Goal: Task Accomplishment & Management: Manage account settings

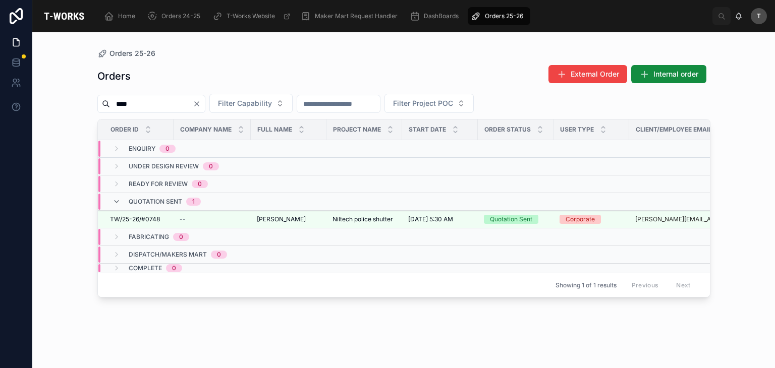
click at [201, 102] on icon "Clear" at bounding box center [197, 104] width 8 height 8
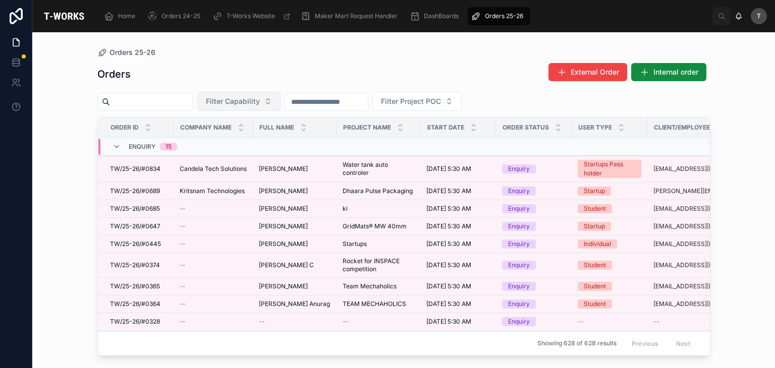
click at [260, 105] on span "Filter Capability" at bounding box center [233, 101] width 54 height 10
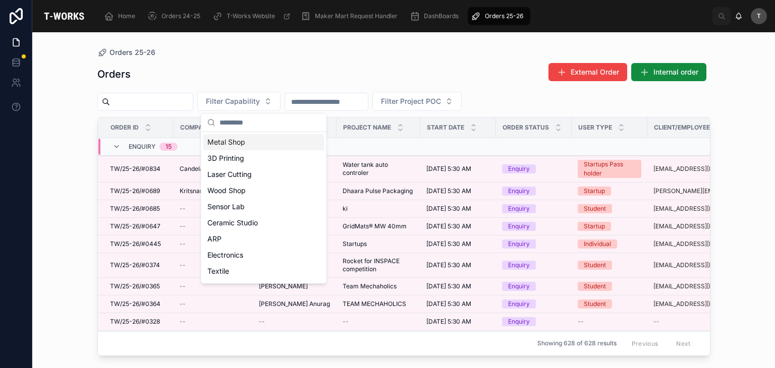
click at [231, 147] on div "Metal Shop" at bounding box center [263, 142] width 121 height 16
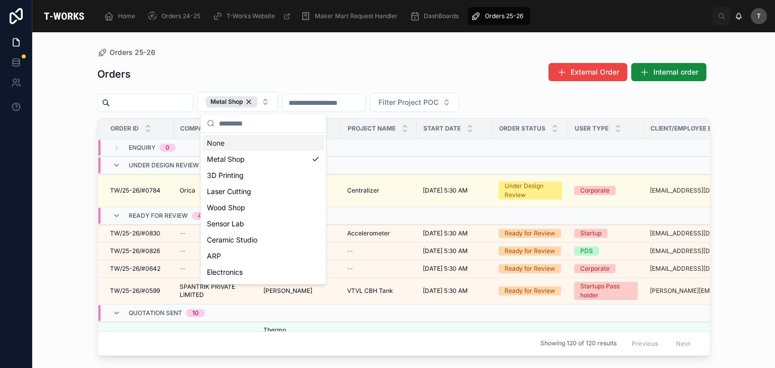
click at [212, 75] on div "Orders External Order Internal order" at bounding box center [403, 74] width 613 height 23
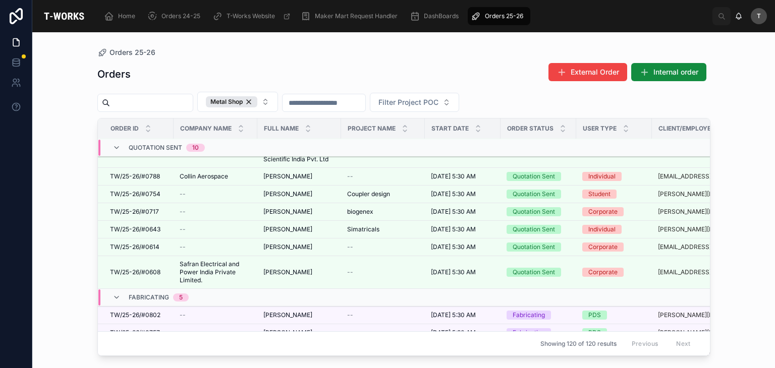
scroll to position [186, 0]
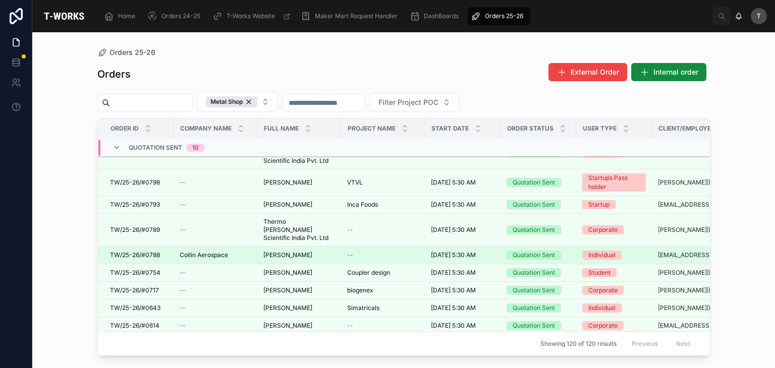
click at [155, 251] on span "TW/25-26/#0788" at bounding box center [135, 255] width 50 height 8
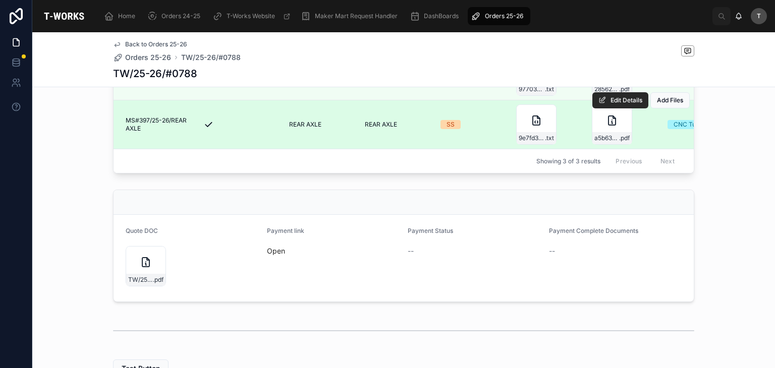
scroll to position [403, 0]
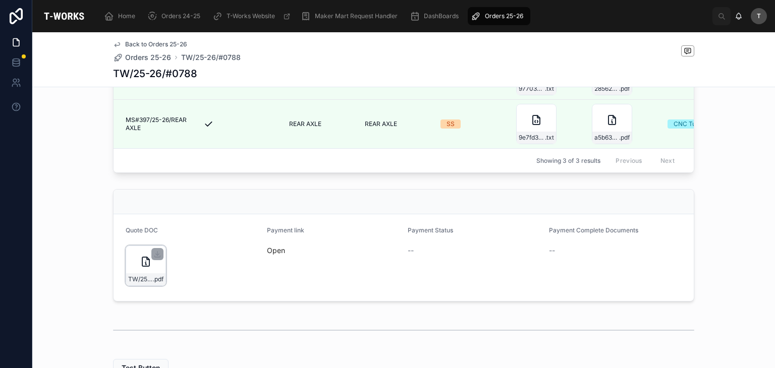
click at [138, 283] on div "TW/25-26/#0788 .pdf" at bounding box center [146, 266] width 40 height 40
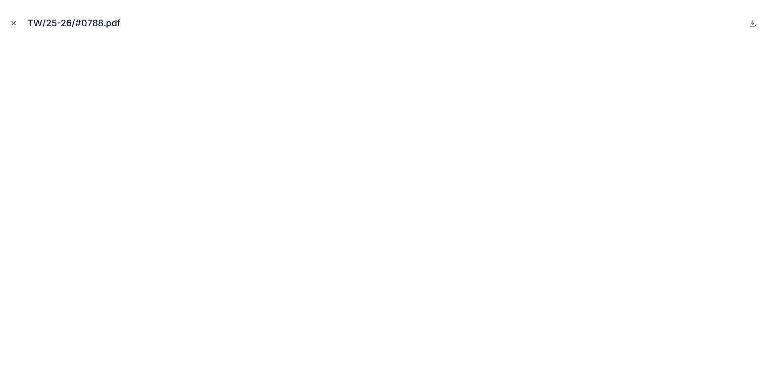
click at [10, 22] on button "Close modal" at bounding box center [13, 23] width 11 height 11
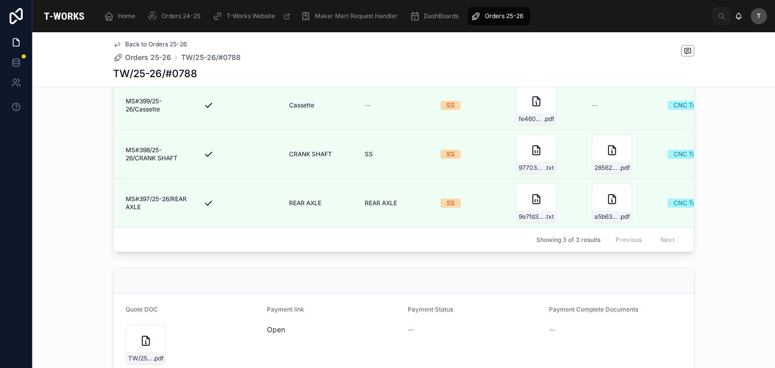
scroll to position [454, 0]
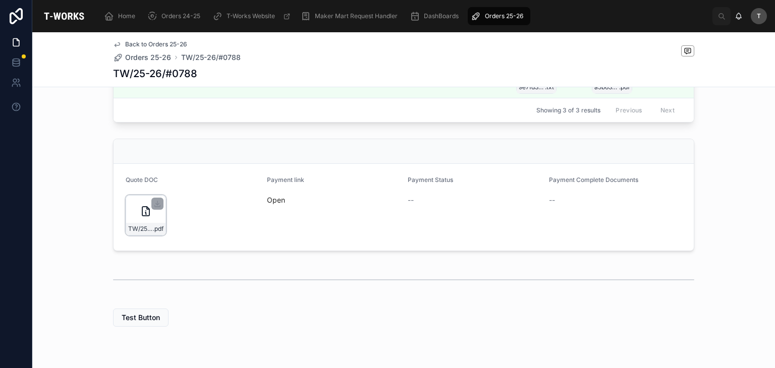
click at [142, 235] on div "TW/25-26/#0788 .pdf" at bounding box center [145, 229] width 39 height 12
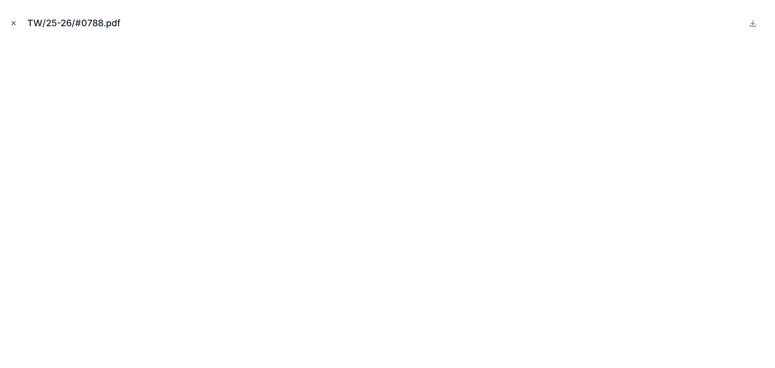
click at [14, 20] on icon "Close modal" at bounding box center [13, 23] width 7 height 7
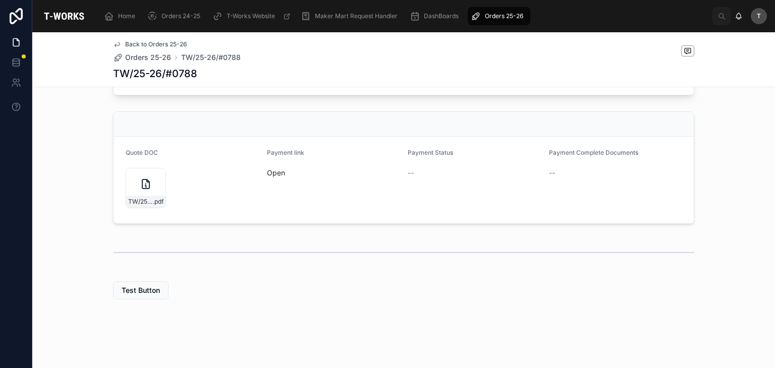
scroll to position [494, 0]
click at [155, 176] on icon at bounding box center [157, 176] width 8 height 8
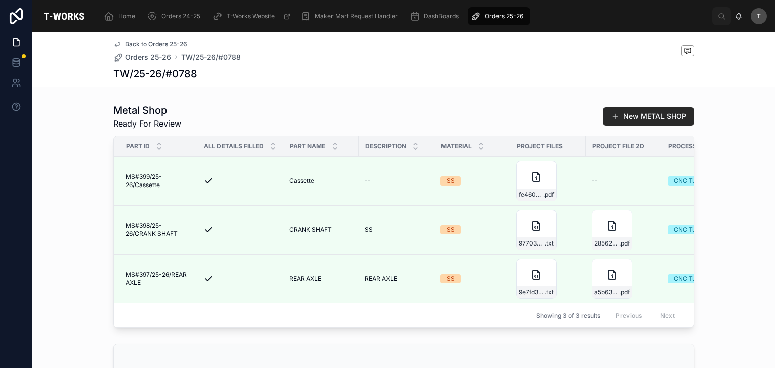
scroll to position [242, 0]
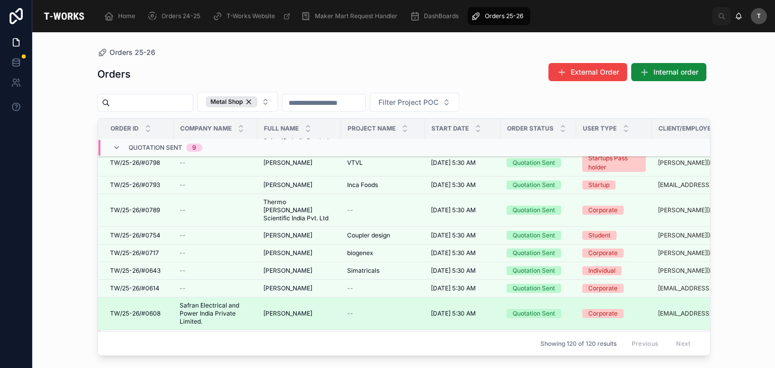
scroll to position [310, 0]
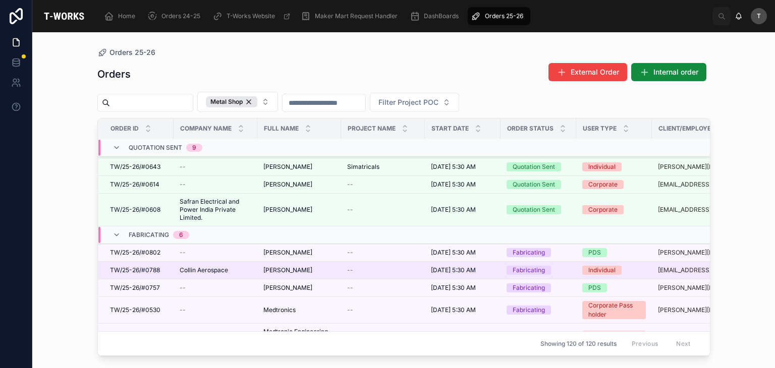
click at [280, 266] on span "Arvind Gad" at bounding box center [287, 270] width 49 height 8
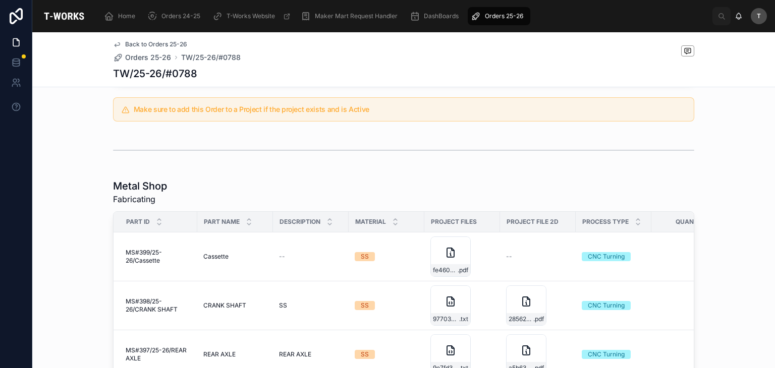
scroll to position [555, 0]
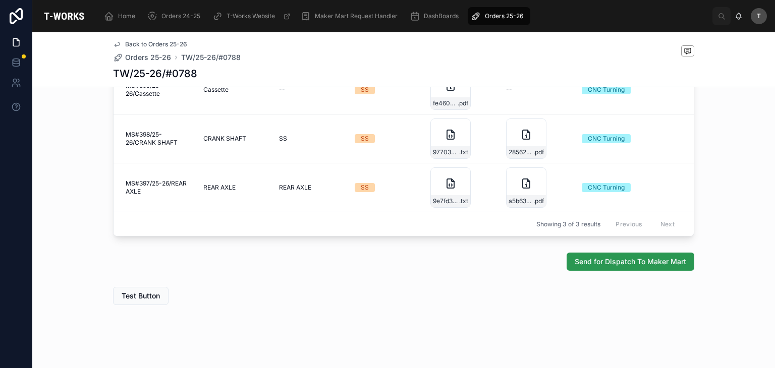
click at [601, 264] on span "Send for Dispatch To Maker Mart" at bounding box center [629, 262] width 111 height 10
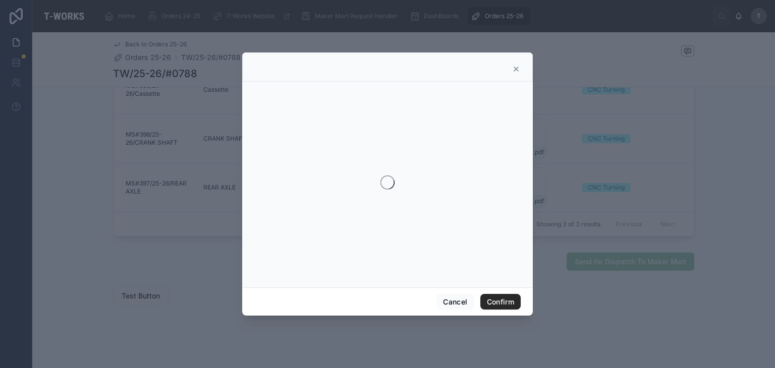
scroll to position [619, 0]
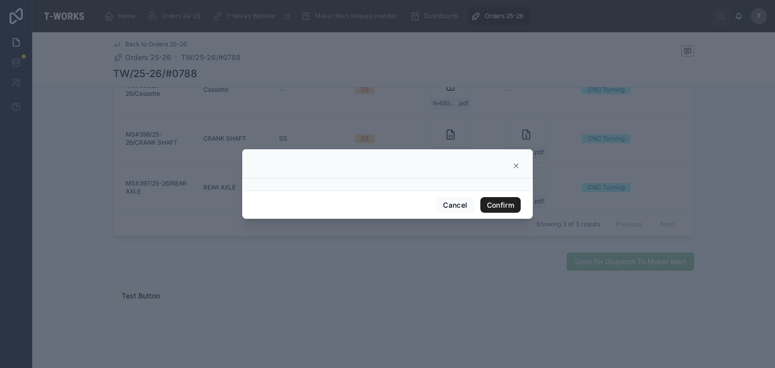
click at [500, 204] on button "Confirm" at bounding box center [500, 205] width 40 height 16
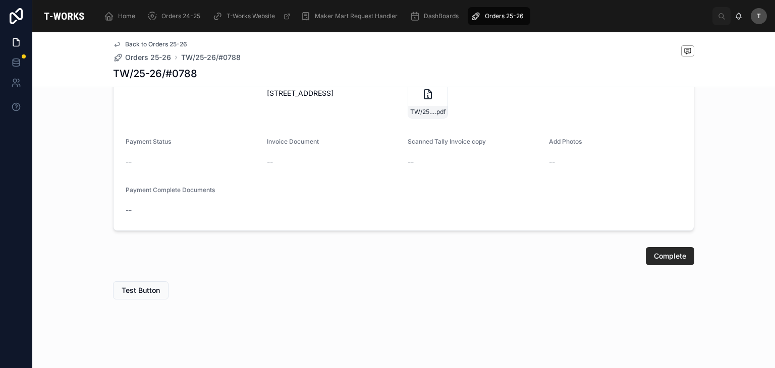
scroll to position [506, 0]
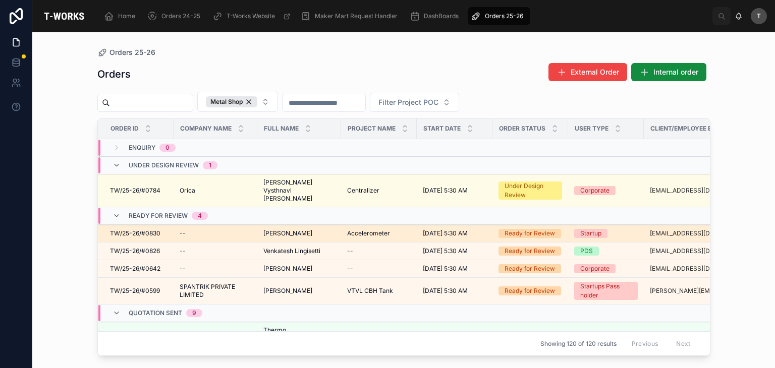
click at [285, 229] on span "Avinash Kondapally" at bounding box center [287, 233] width 49 height 8
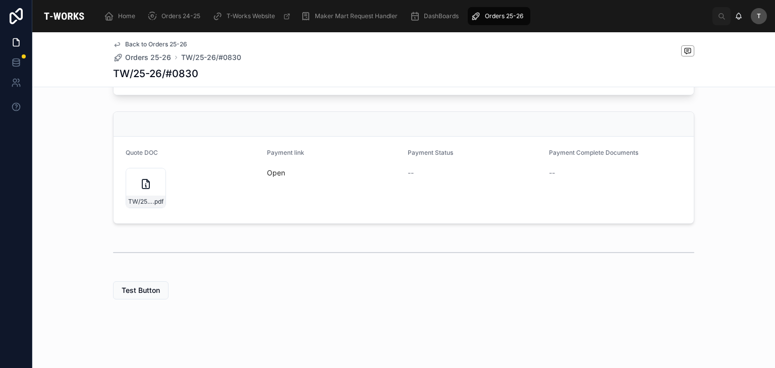
scroll to position [238, 0]
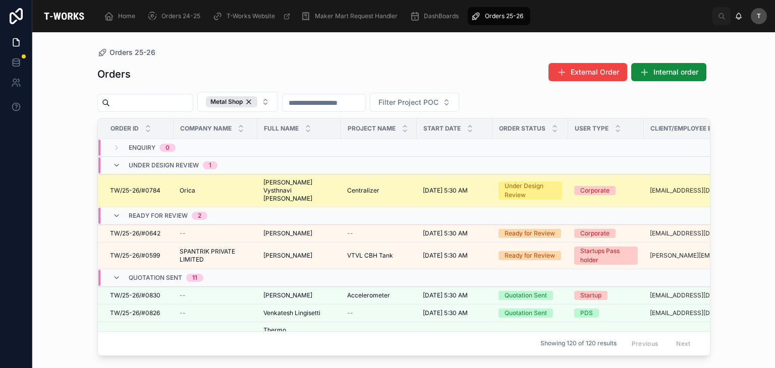
scroll to position [101, 0]
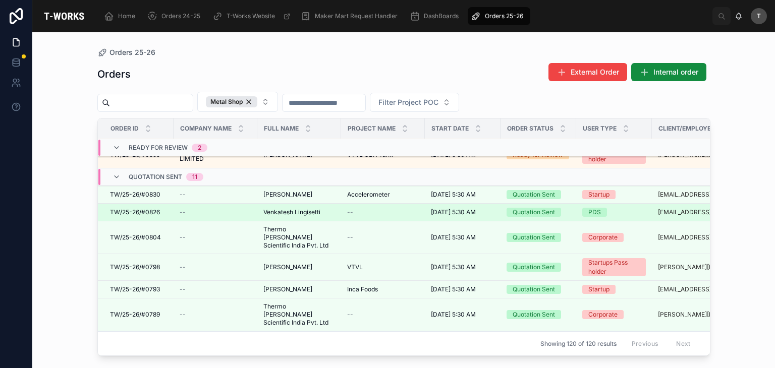
click at [289, 208] on span "Venkatesh Lingisetti" at bounding box center [291, 212] width 57 height 8
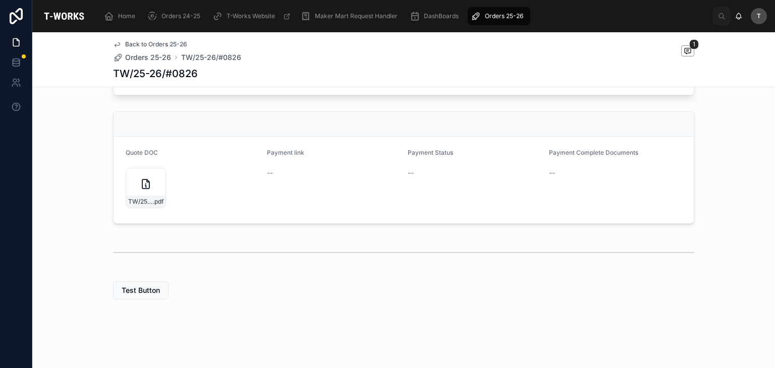
scroll to position [396, 0]
click at [156, 180] on icon at bounding box center [157, 176] width 8 height 8
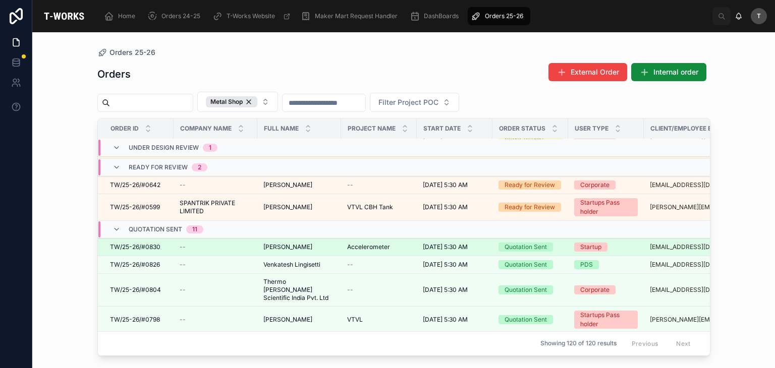
scroll to position [50, 0]
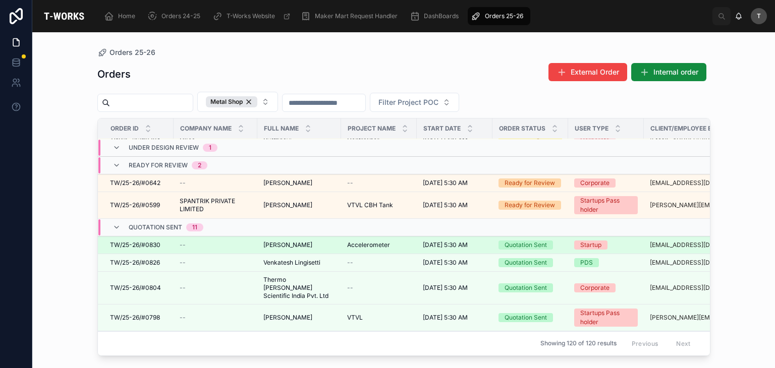
click at [156, 241] on span "TW/25-26/#0830" at bounding box center [135, 245] width 50 height 8
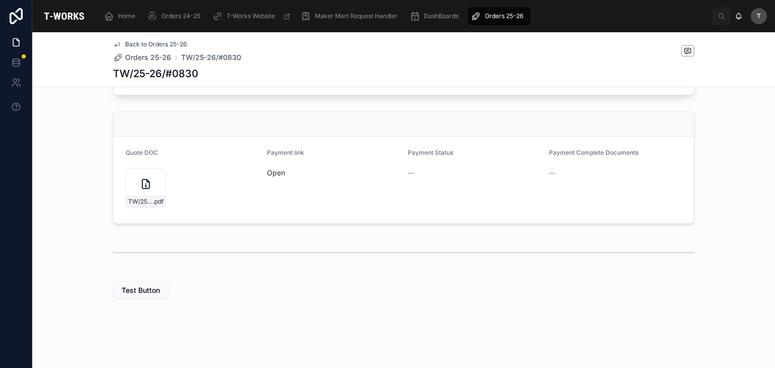
scroll to position [396, 0]
click at [157, 176] on icon at bounding box center [157, 176] width 0 height 4
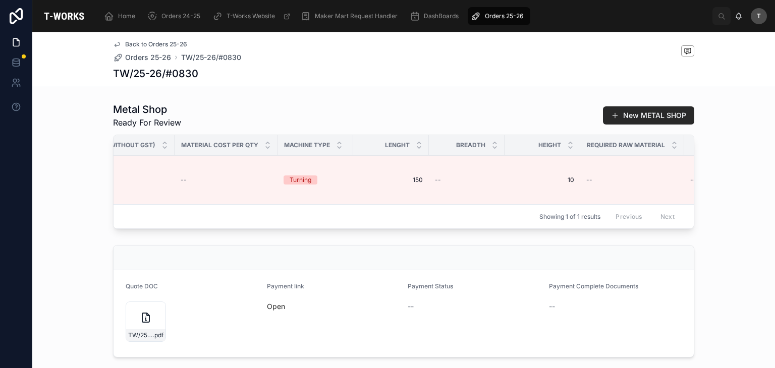
scroll to position [245, 0]
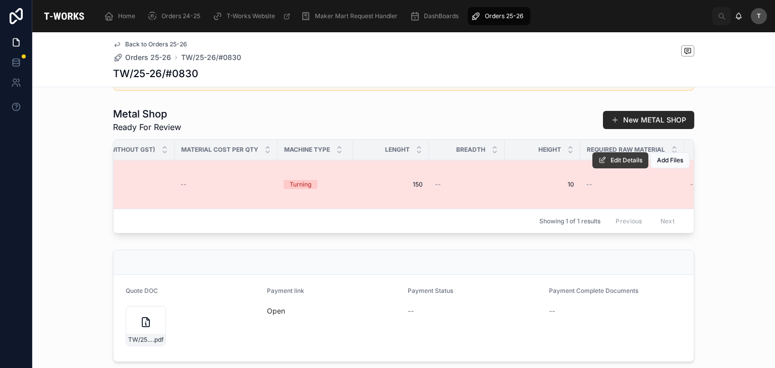
click at [617, 164] on span "Edit Details" at bounding box center [626, 160] width 32 height 8
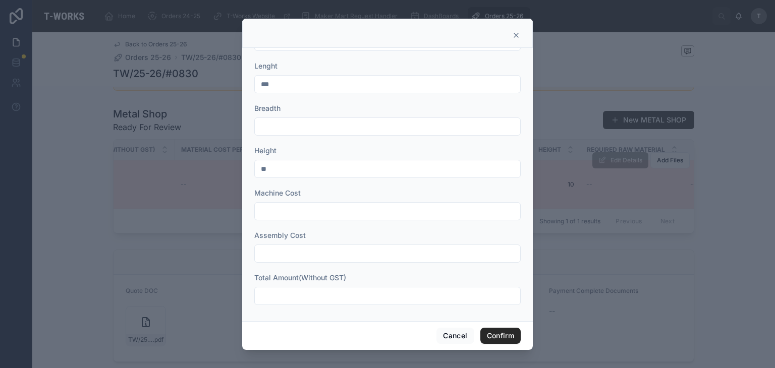
scroll to position [375, 0]
click at [306, 288] on input "text" at bounding box center [387, 295] width 265 height 14
type input "*****"
click at [448, 333] on button "Cancel" at bounding box center [454, 336] width 37 height 16
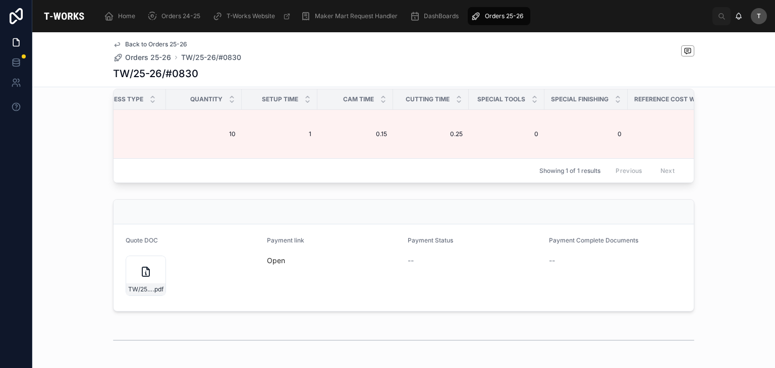
scroll to position [0, 633]
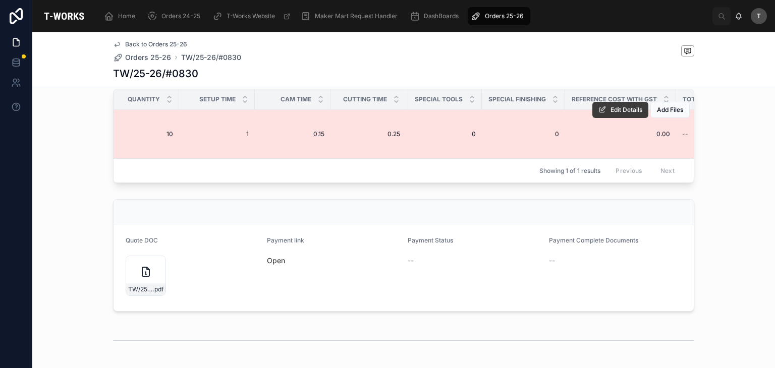
click at [598, 114] on icon at bounding box center [602, 110] width 8 height 8
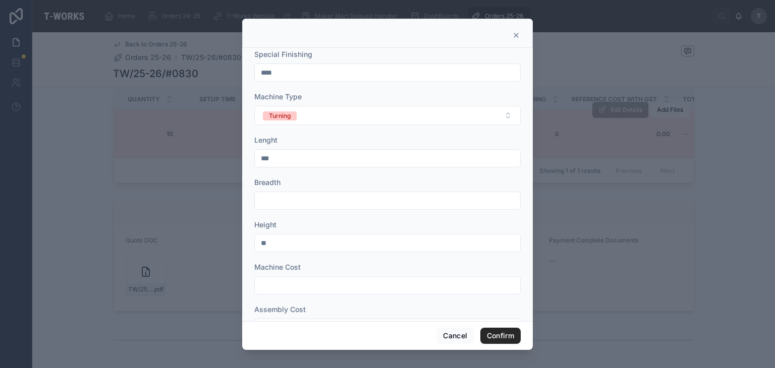
scroll to position [375, 0]
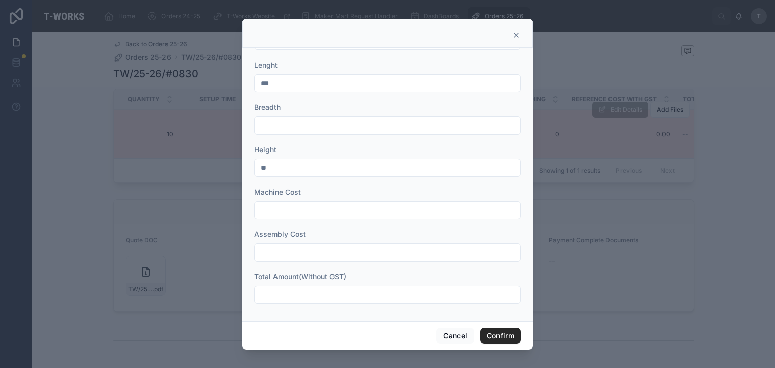
click at [297, 294] on input "text" at bounding box center [387, 295] width 265 height 14
type input "*****"
click at [488, 334] on button "Confirm" at bounding box center [500, 336] width 40 height 16
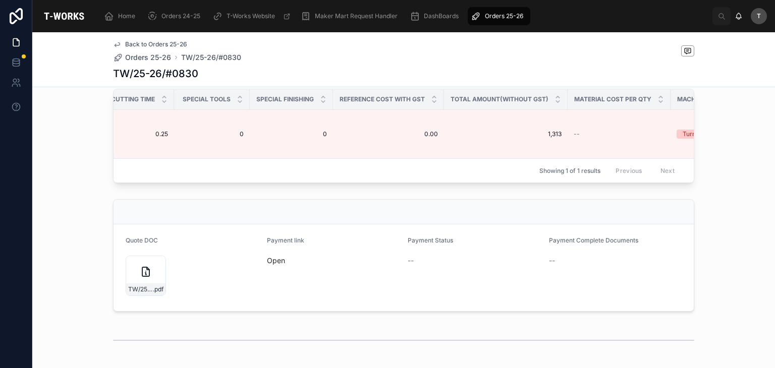
scroll to position [0, 868]
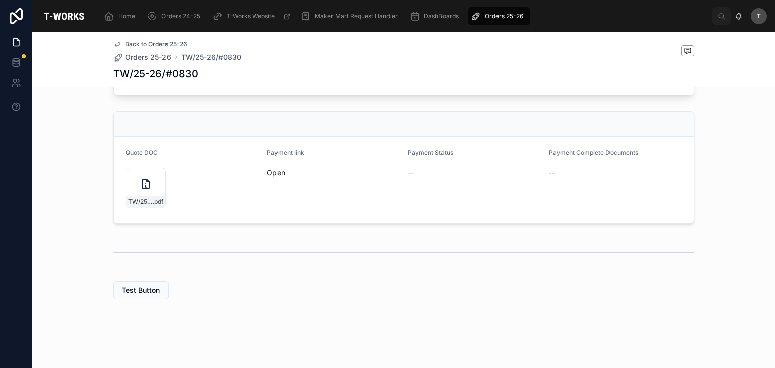
scroll to position [396, 0]
click at [153, 200] on span ".pdf" at bounding box center [158, 202] width 11 height 8
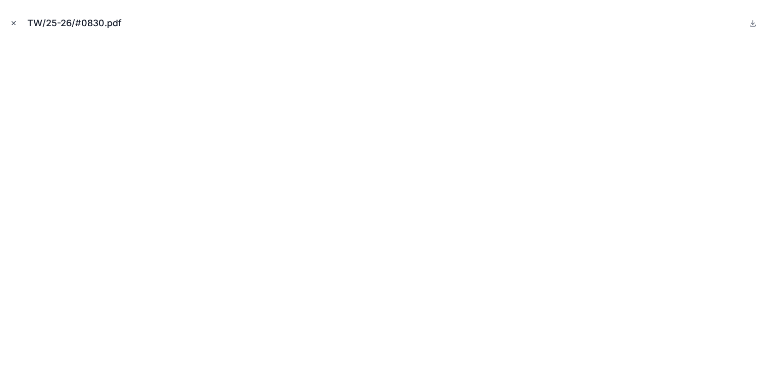
click at [15, 19] on button "Close modal" at bounding box center [13, 23] width 11 height 11
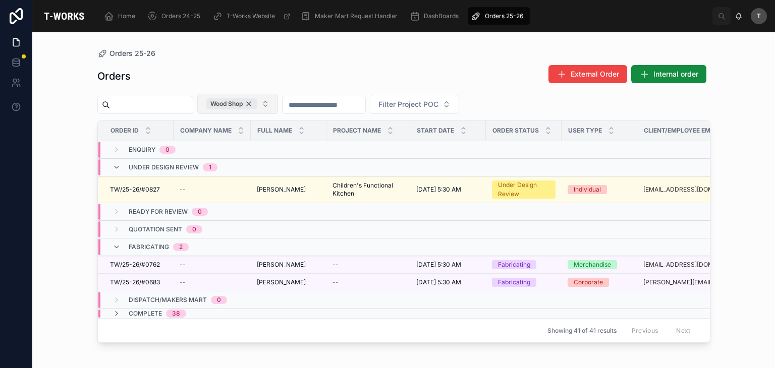
click at [257, 99] on div "Wood Shop" at bounding box center [231, 103] width 51 height 11
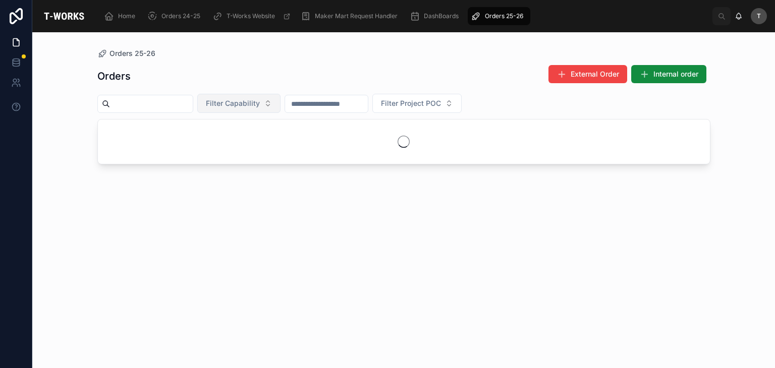
click at [260, 99] on span "Filter Capability" at bounding box center [233, 103] width 54 height 10
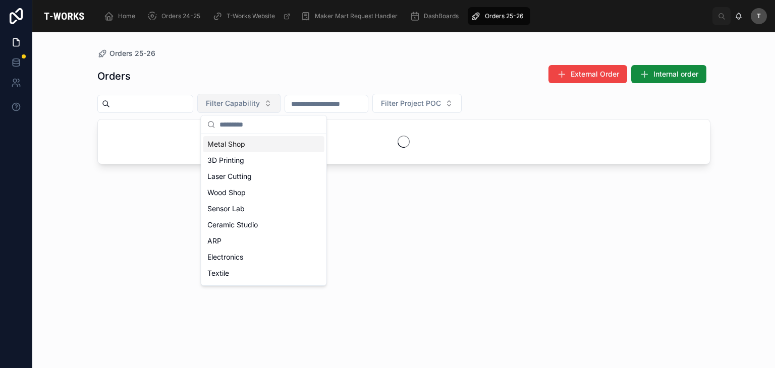
drag, startPoint x: 226, startPoint y: 147, endPoint x: 230, endPoint y: 109, distance: 38.0
click at [226, 144] on div "Metal Shop" at bounding box center [263, 144] width 121 height 16
click at [234, 66] on div "Orders External Order Internal order" at bounding box center [403, 76] width 613 height 23
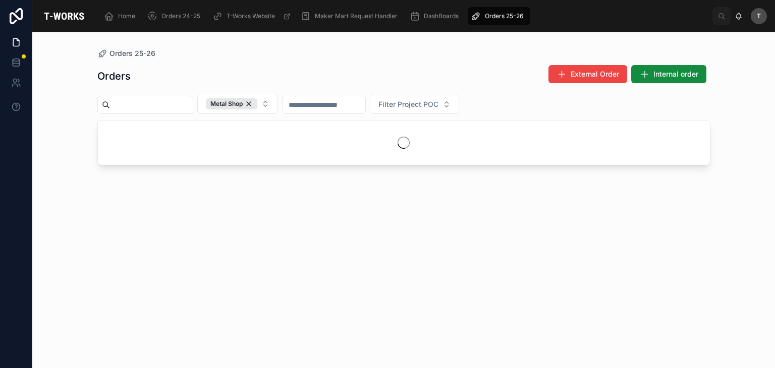
drag, startPoint x: 332, startPoint y: 72, endPoint x: 323, endPoint y: 86, distance: 16.8
click at [323, 86] on div "Orders External Order Internal order" at bounding box center [403, 76] width 613 height 23
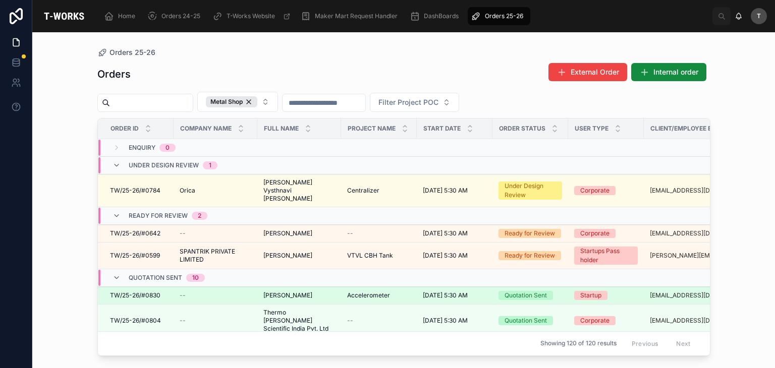
click at [284, 291] on span "Avinash Kondapally" at bounding box center [287, 295] width 49 height 8
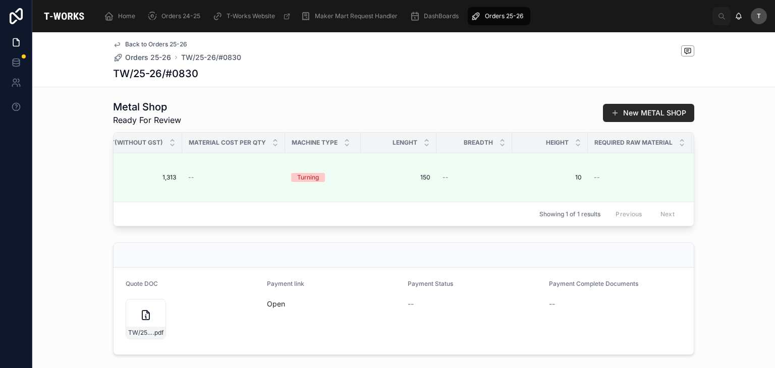
scroll to position [0, 1253]
click at [155, 339] on div "TW/25-26/#0830 .pdf" at bounding box center [146, 319] width 40 height 40
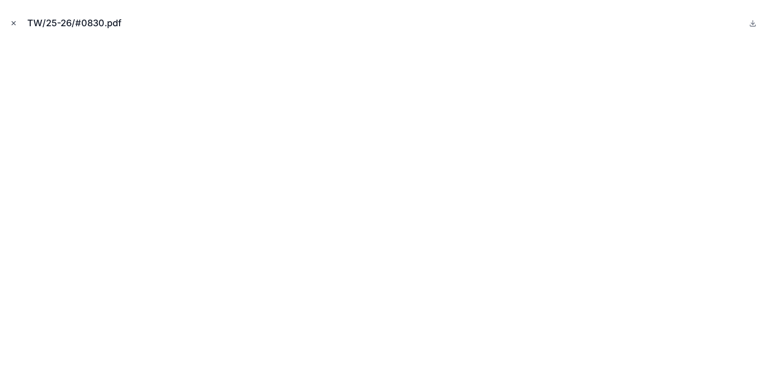
click at [10, 20] on icon "Close modal" at bounding box center [13, 23] width 7 height 7
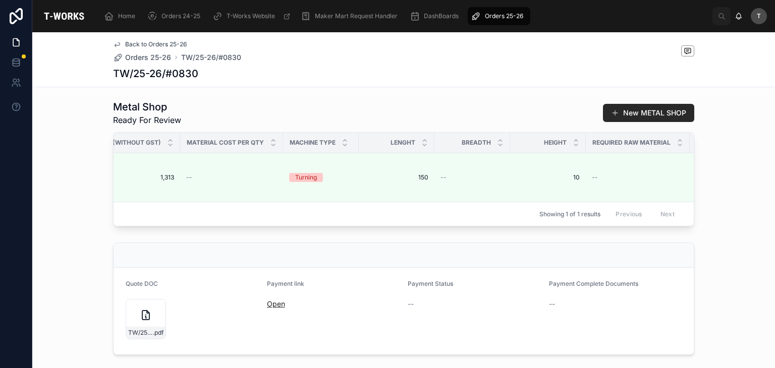
click at [273, 308] on link "Open" at bounding box center [276, 304] width 18 height 9
click at [155, 312] on icon at bounding box center [157, 308] width 8 height 8
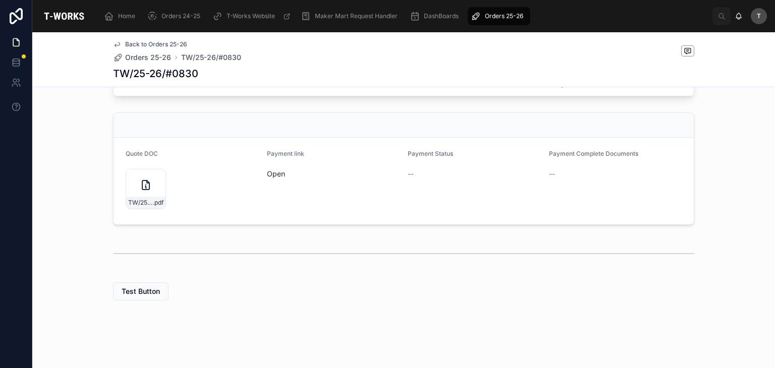
scroll to position [396, 0]
click at [272, 170] on link "Open" at bounding box center [276, 172] width 18 height 9
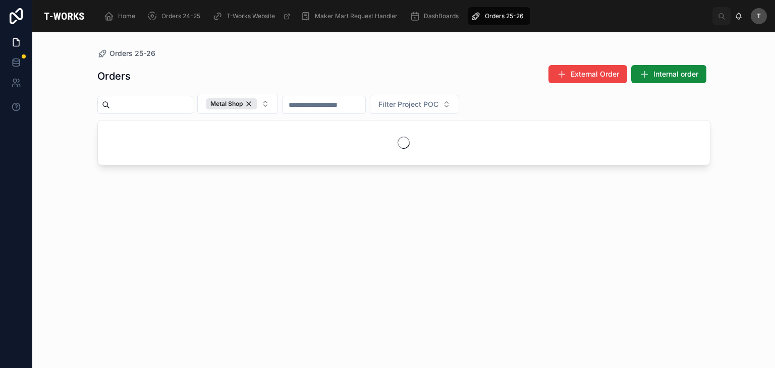
click at [227, 66] on div "Orders External Order Internal order" at bounding box center [403, 76] width 613 height 23
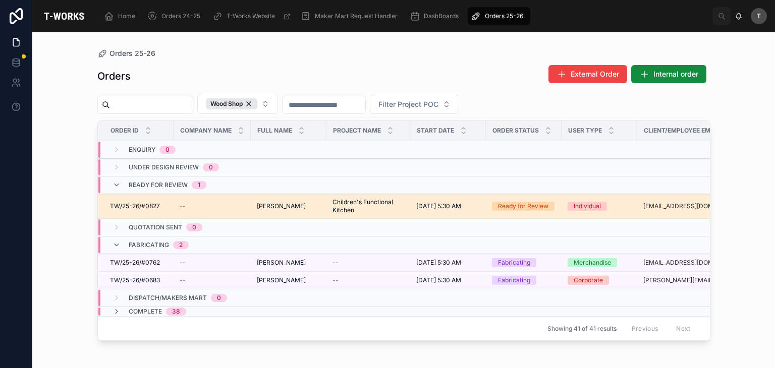
click at [281, 205] on span "[PERSON_NAME]" at bounding box center [281, 206] width 49 height 8
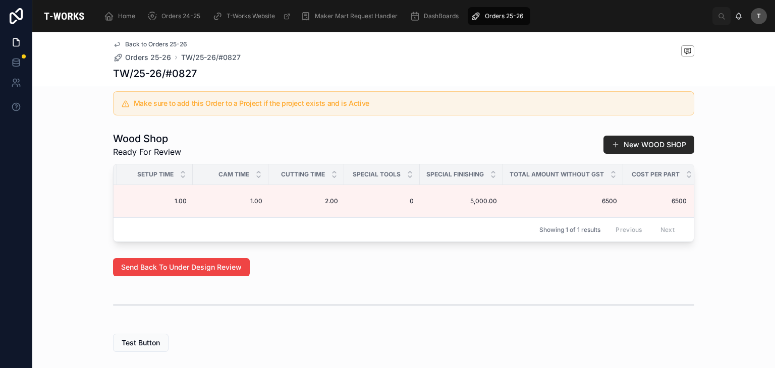
scroll to position [0, 681]
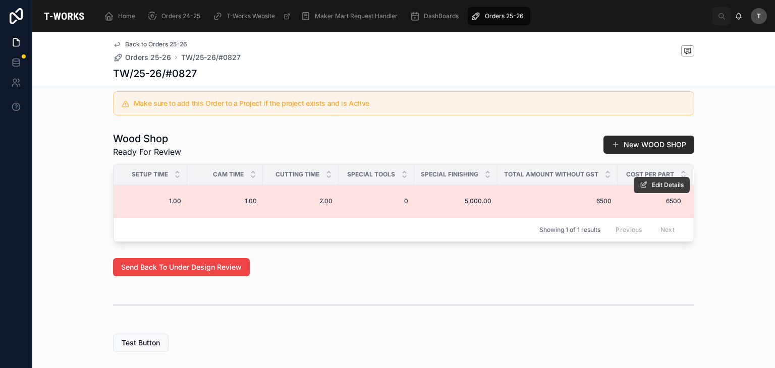
click at [652, 189] on span "Edit Details" at bounding box center [668, 185] width 32 height 8
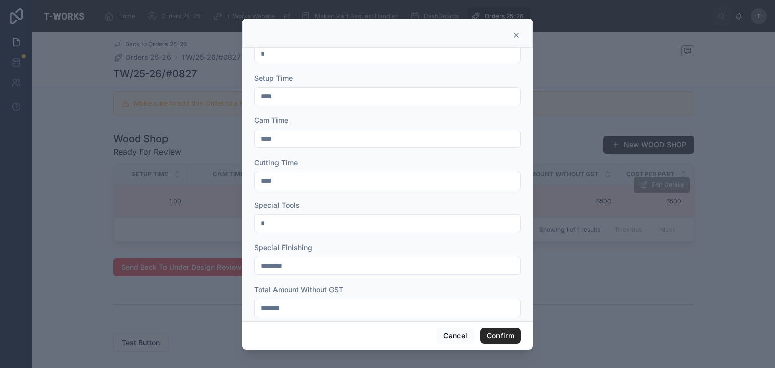
scroll to position [163, 0]
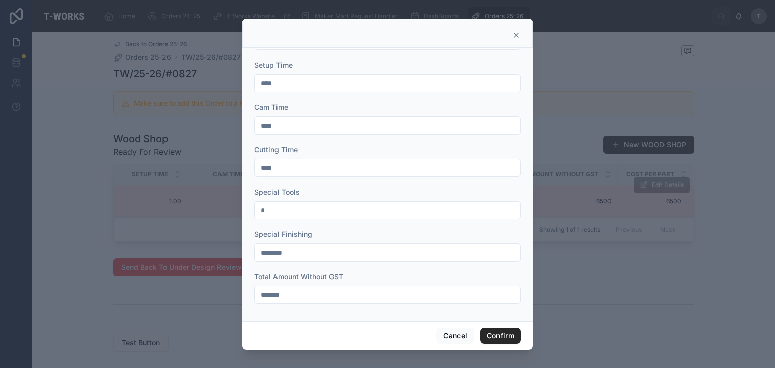
click at [267, 289] on input "*******" at bounding box center [387, 295] width 265 height 14
click at [261, 296] on input "****" at bounding box center [387, 295] width 265 height 14
click at [323, 298] on input "*******" at bounding box center [387, 295] width 265 height 14
type input "*******"
click at [492, 333] on button "Confirm" at bounding box center [500, 336] width 40 height 16
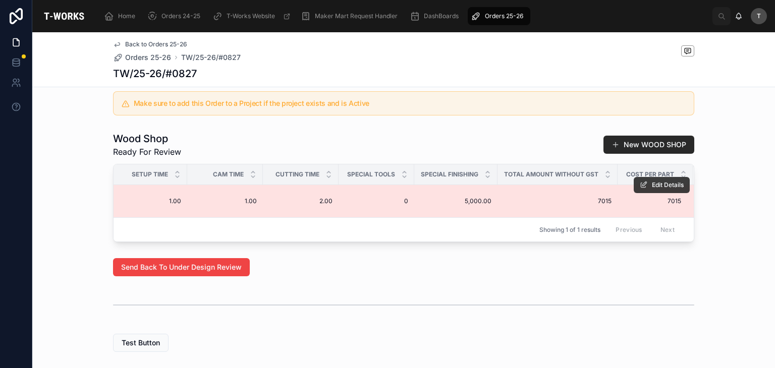
click at [639, 189] on icon at bounding box center [643, 185] width 8 height 8
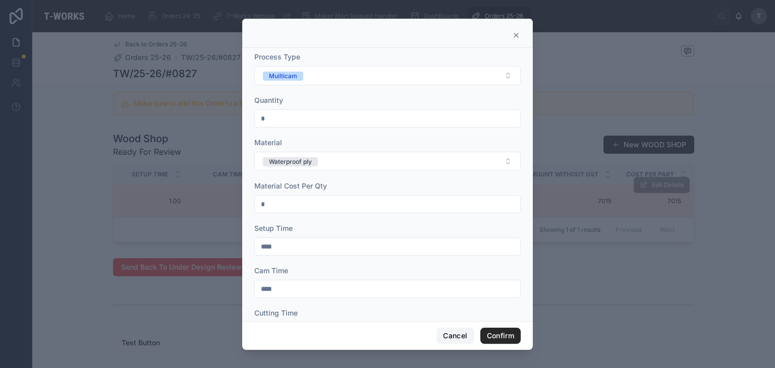
click at [455, 332] on button "Cancel" at bounding box center [454, 336] width 37 height 16
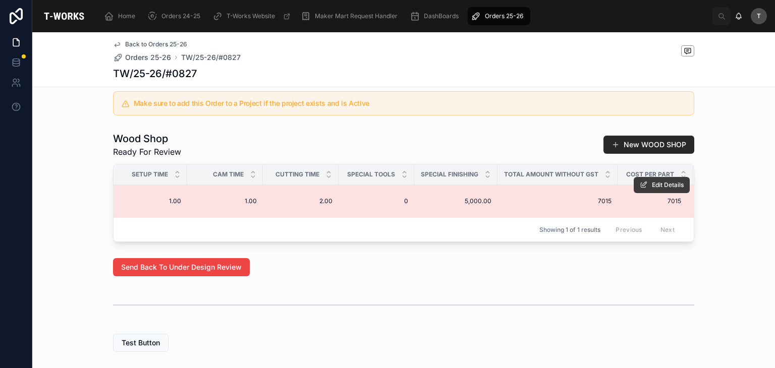
click at [641, 189] on icon at bounding box center [643, 185] width 8 height 8
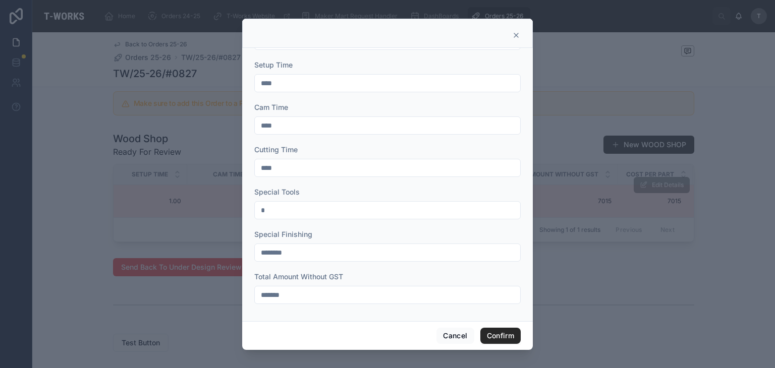
click at [262, 294] on input "*******" at bounding box center [387, 295] width 265 height 14
type input "*******"
click at [488, 335] on button "Confirm" at bounding box center [500, 336] width 40 height 16
click at [460, 335] on button "Cancel" at bounding box center [454, 336] width 37 height 16
